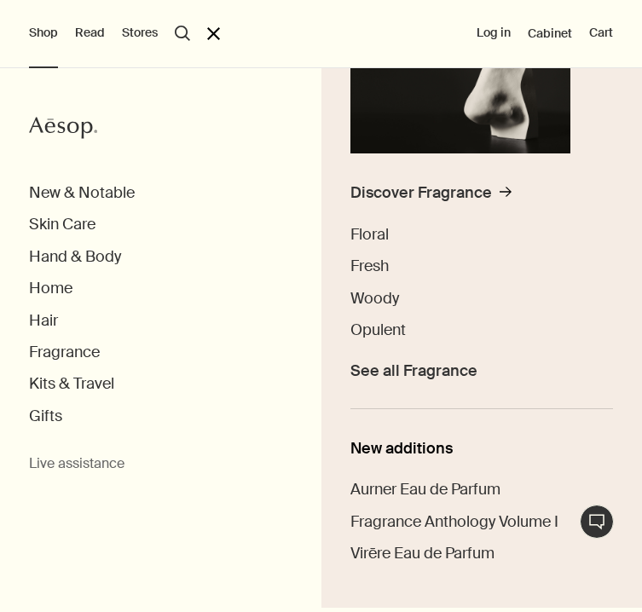
scroll to position [235, 0]
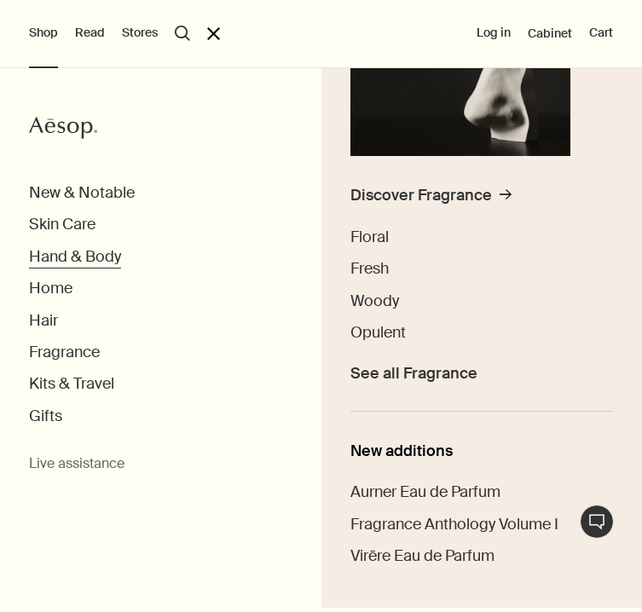
click at [72, 259] on button "Hand & Body" at bounding box center [75, 257] width 92 height 20
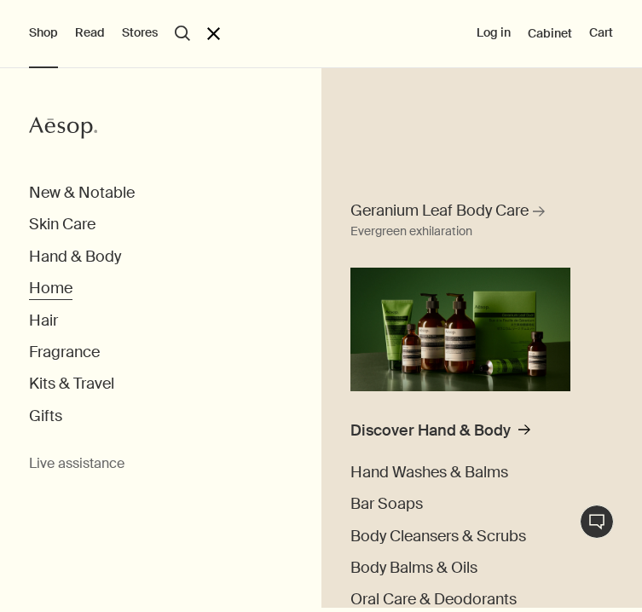
click at [49, 290] on button "Home" at bounding box center [50, 289] width 43 height 20
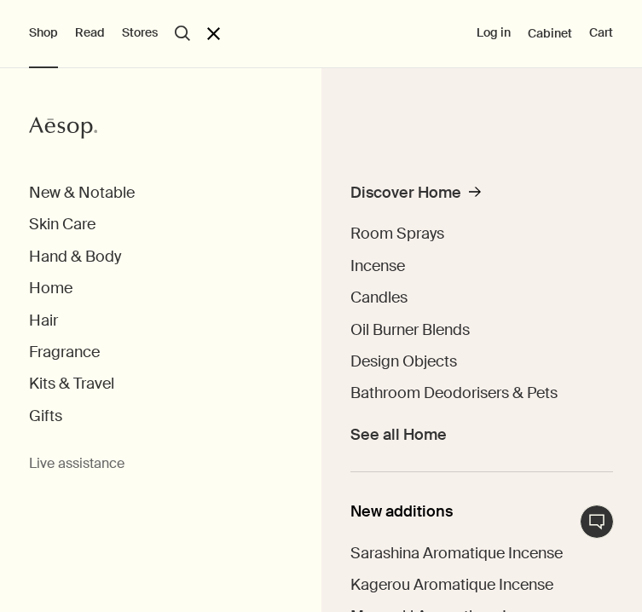
click at [405, 223] on ul "Discover Home rightArrow Room Sprays Incense Candles Oil Burner Blends Design O…" at bounding box center [481, 327] width 263 height 289
click at [402, 230] on span "Room Sprays" at bounding box center [397, 233] width 94 height 20
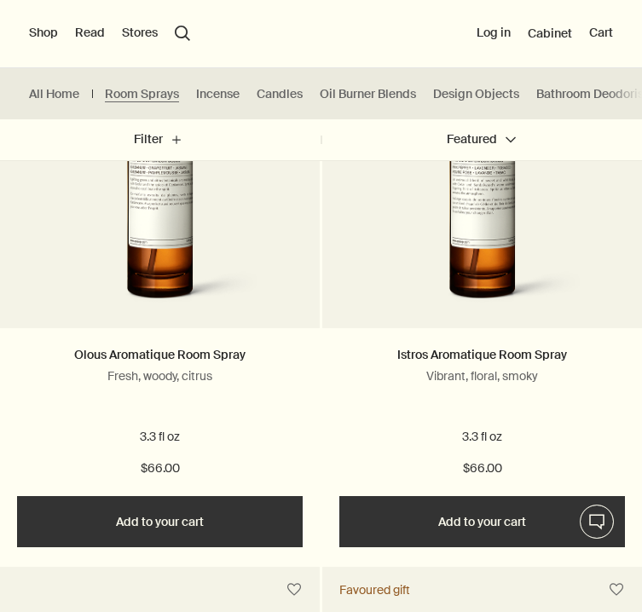
scroll to position [637, 0]
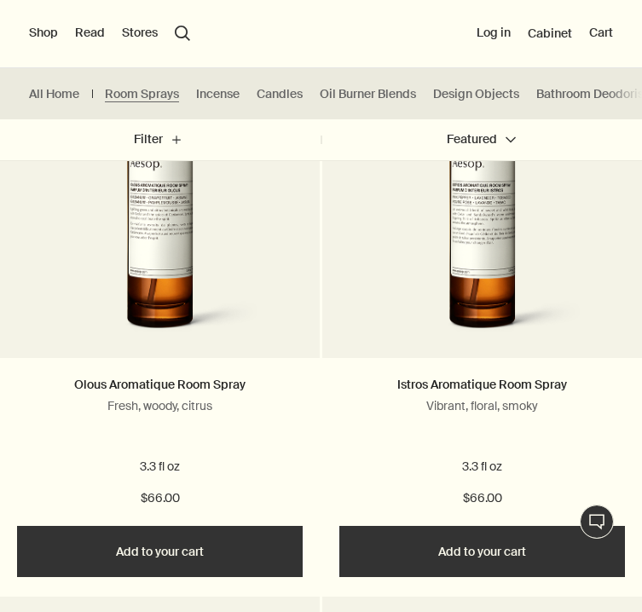
click at [461, 272] on img at bounding box center [482, 200] width 259 height 298
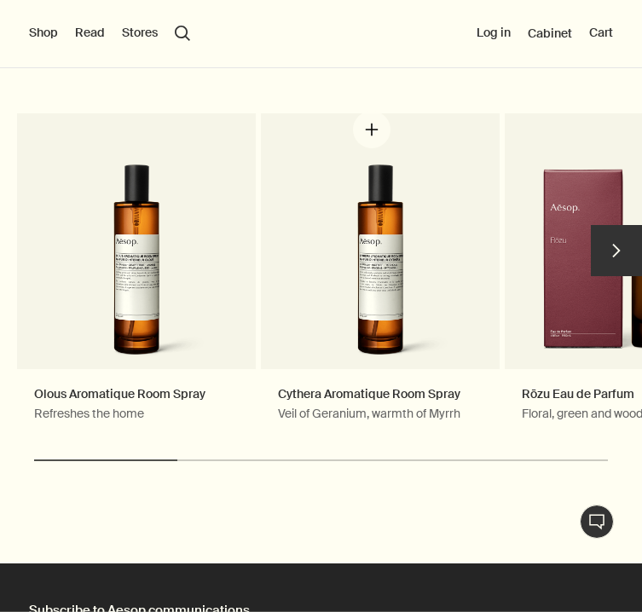
scroll to position [2163, 0]
